Goal: Find specific page/section: Find specific page/section

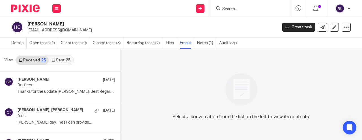
click at [224, 10] on input "Search" at bounding box center [247, 9] width 51 height 5
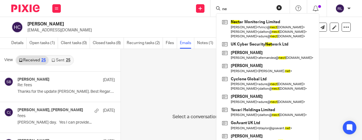
type input "n"
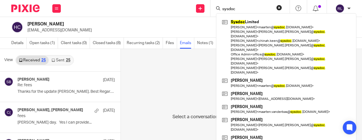
type input "sysdoc"
click button "submit" at bounding box center [0, 0] width 0 height 0
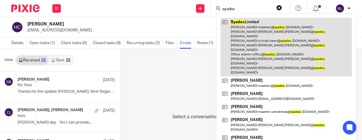
click at [252, 37] on link at bounding box center [286, 47] width 131 height 59
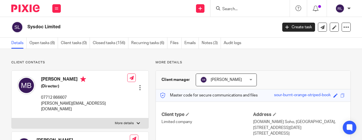
scroll to position [11, 0]
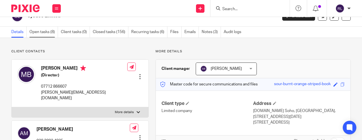
click at [46, 32] on link "Open tasks (8)" at bounding box center [43, 32] width 29 height 11
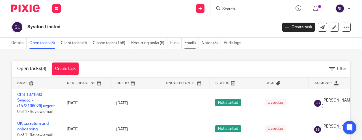
click at [192, 43] on link "Emails" at bounding box center [191, 43] width 14 height 11
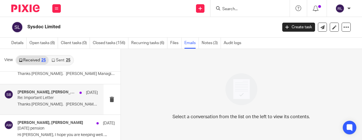
scroll to position [56, 0]
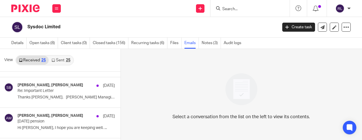
click at [62, 59] on link "Sent 25" at bounding box center [61, 60] width 24 height 9
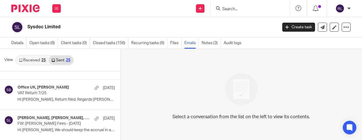
scroll to position [0, 0]
click at [254, 7] on input "Search" at bounding box center [247, 9] width 51 height 5
